Goal: Browse casually: Explore the website without a specific task or goal

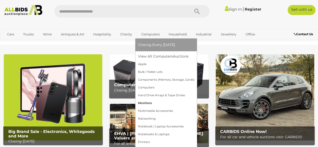
click at [146, 102] on link "Monitors" at bounding box center [166, 103] width 57 height 8
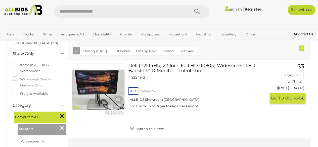
scroll to position [70, 0]
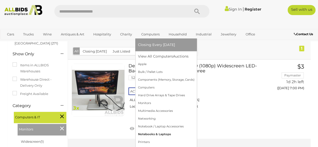
click at [159, 136] on link "Notebooks & Laptops" at bounding box center [166, 134] width 57 height 8
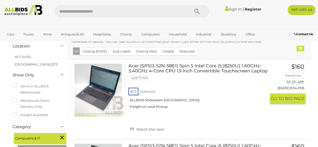
scroll to position [49, 0]
click at [189, 69] on link "Acer (SP513-52N-58E1) Spin 5 Intel Core i5 (8250U) 1.60GHz-3.40GHz 4-Core CPU 1…" at bounding box center [199, 88] width 134 height 49
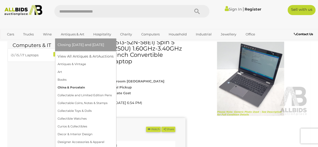
scroll to position [20, 0]
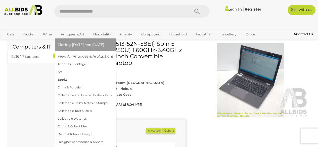
click at [62, 81] on link "Books" at bounding box center [86, 80] width 56 height 8
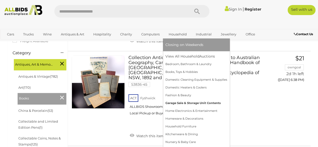
scroll to position [117, 0]
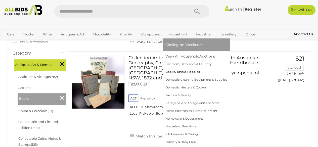
click at [191, 71] on link "Books, Toys & Hobbies" at bounding box center [196, 72] width 62 height 8
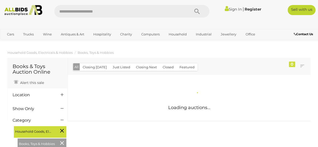
scroll to position [8, 0]
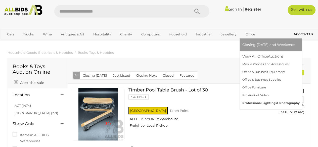
click at [258, 104] on link "Professional Lighting & Photography" at bounding box center [270, 103] width 57 height 8
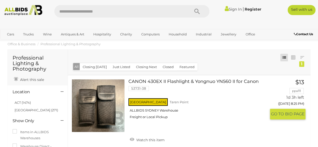
scroll to position [8, 0]
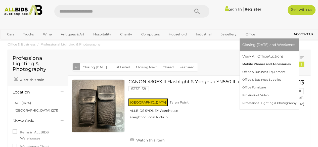
click at [250, 66] on link "Mobile Phones and Accessories" at bounding box center [269, 64] width 54 height 8
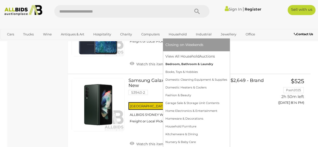
scroll to position [581, 0]
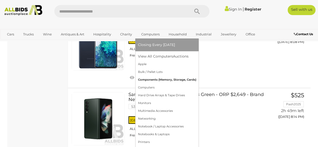
click at [167, 81] on link "Components (Memory, Storage, Cards)" at bounding box center [167, 80] width 58 height 8
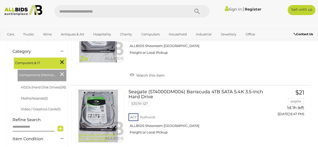
scroll to position [130, 0]
click at [49, 109] on link "Video / Graphics Cards (1)" at bounding box center [41, 109] width 40 height 4
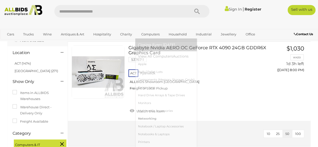
scroll to position [42, 0]
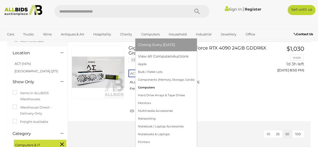
click at [148, 88] on link "Computers" at bounding box center [166, 88] width 57 height 8
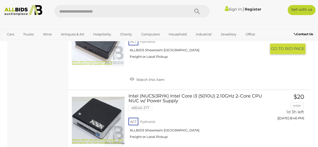
scroll to position [2262, 0]
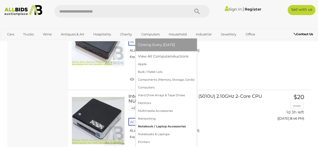
click at [150, 126] on link "Notebook / Laptop Accessories" at bounding box center [166, 127] width 57 height 8
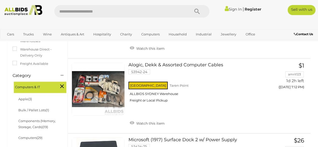
scroll to position [98, 0]
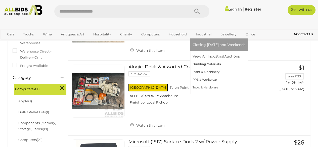
click at [200, 65] on link "Building Materials" at bounding box center [218, 64] width 53 height 8
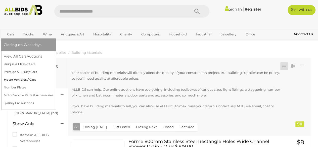
click at [16, 80] on link "Motor Vehicles / Cars" at bounding box center [29, 80] width 50 height 8
